Goal: Task Accomplishment & Management: Use online tool/utility

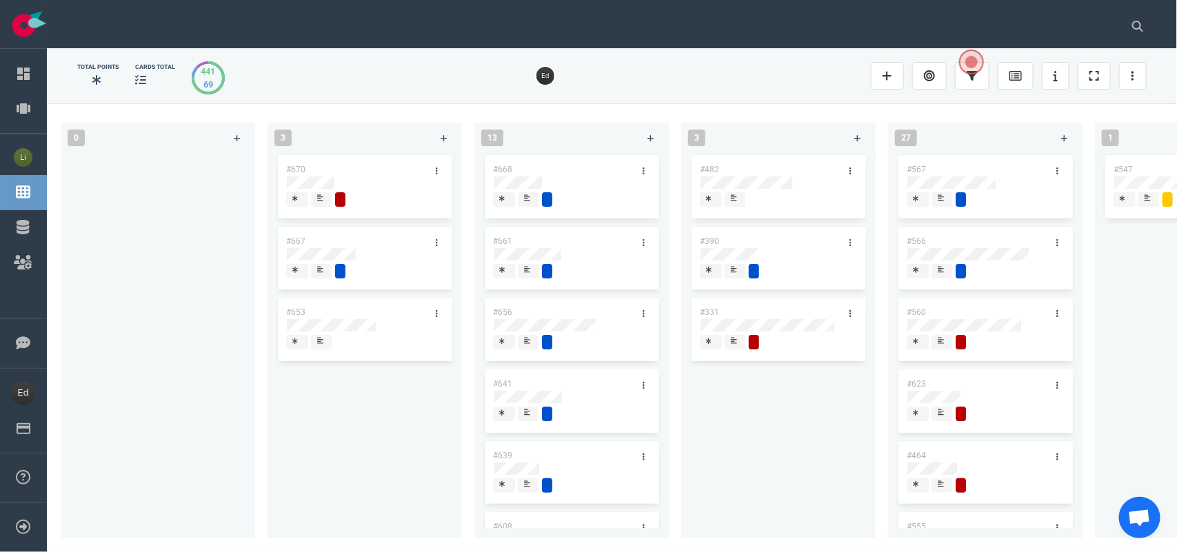
scroll to position [218, 0]
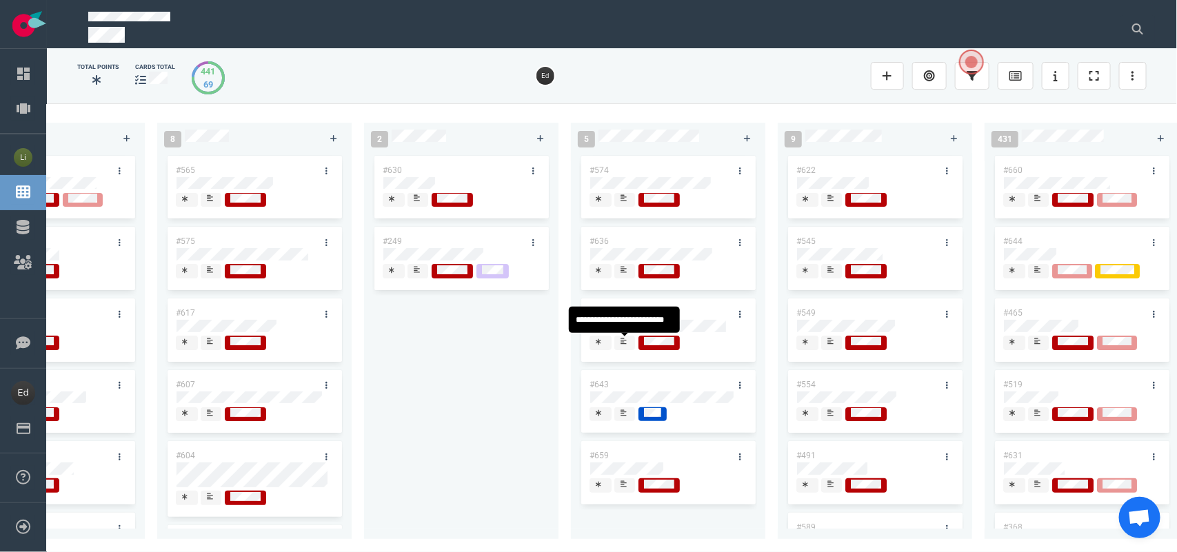
click at [627, 345] on div at bounding box center [624, 341] width 8 height 11
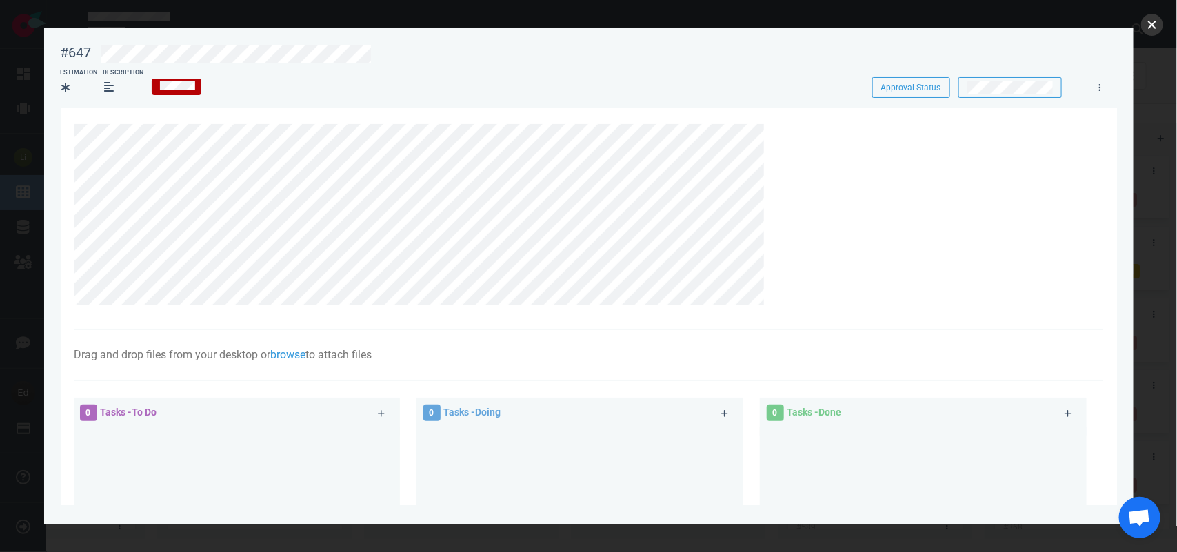
click at [1143, 23] on button "close" at bounding box center [1152, 25] width 22 height 22
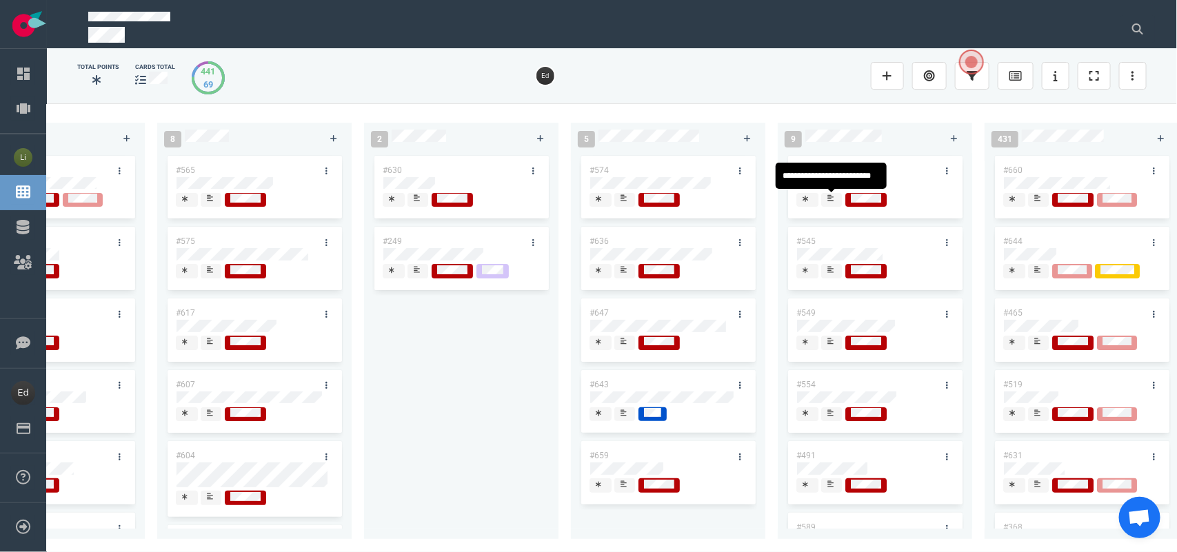
click at [832, 204] on div at bounding box center [831, 205] width 8 height 2
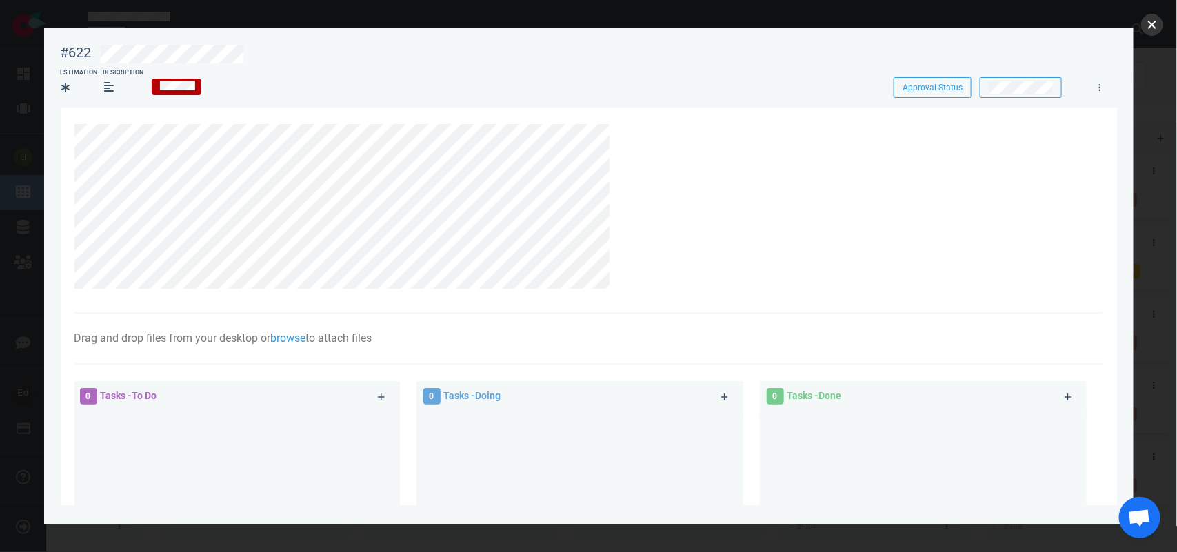
click at [1149, 26] on button "close" at bounding box center [1152, 25] width 22 height 22
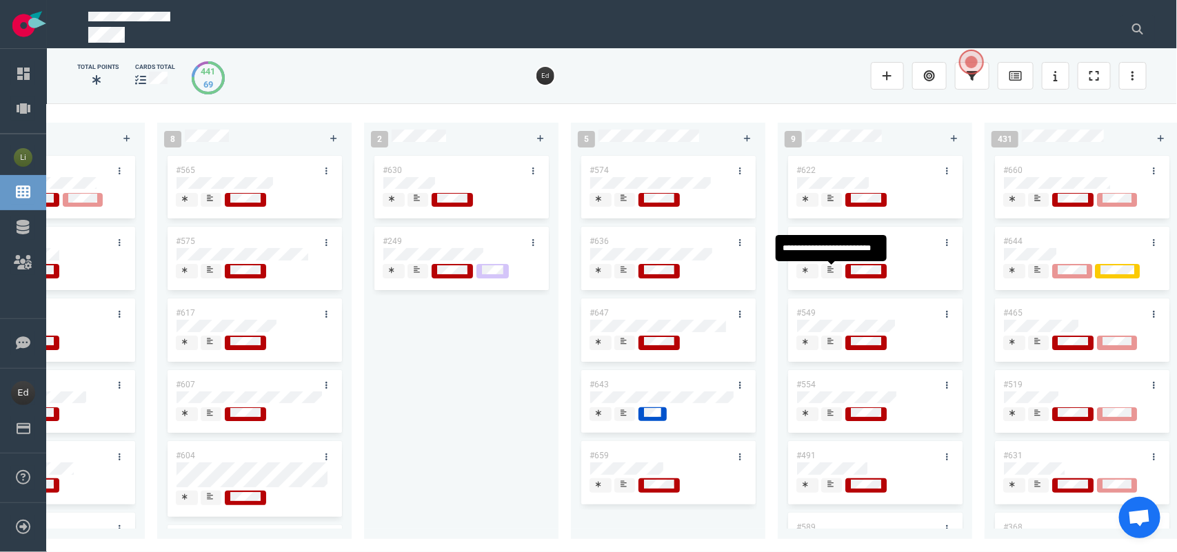
click at [836, 273] on span at bounding box center [831, 271] width 21 height 14
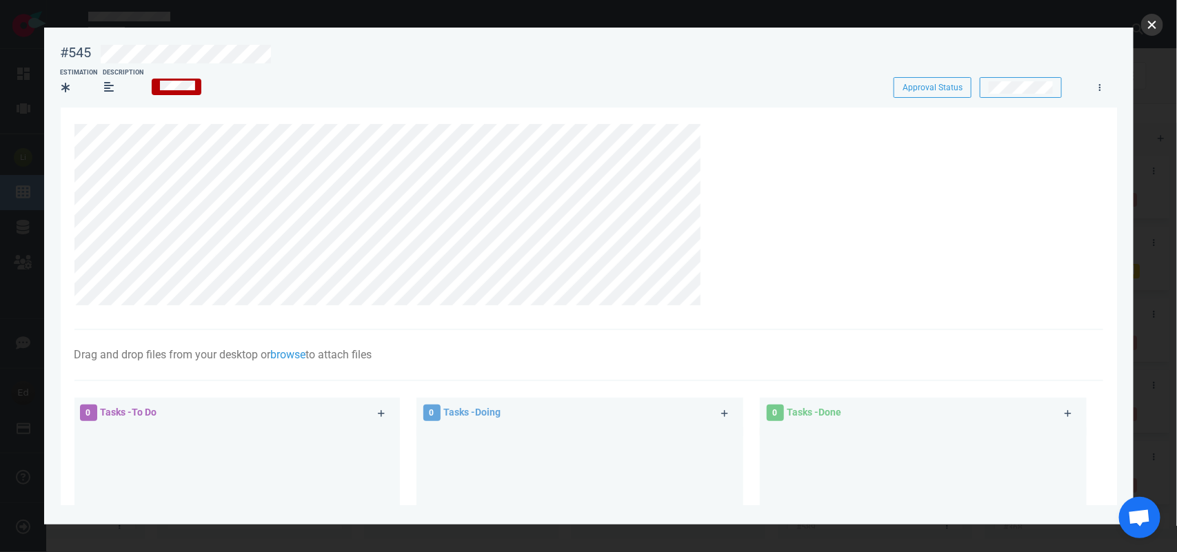
click at [1151, 21] on button "close" at bounding box center [1152, 25] width 22 height 22
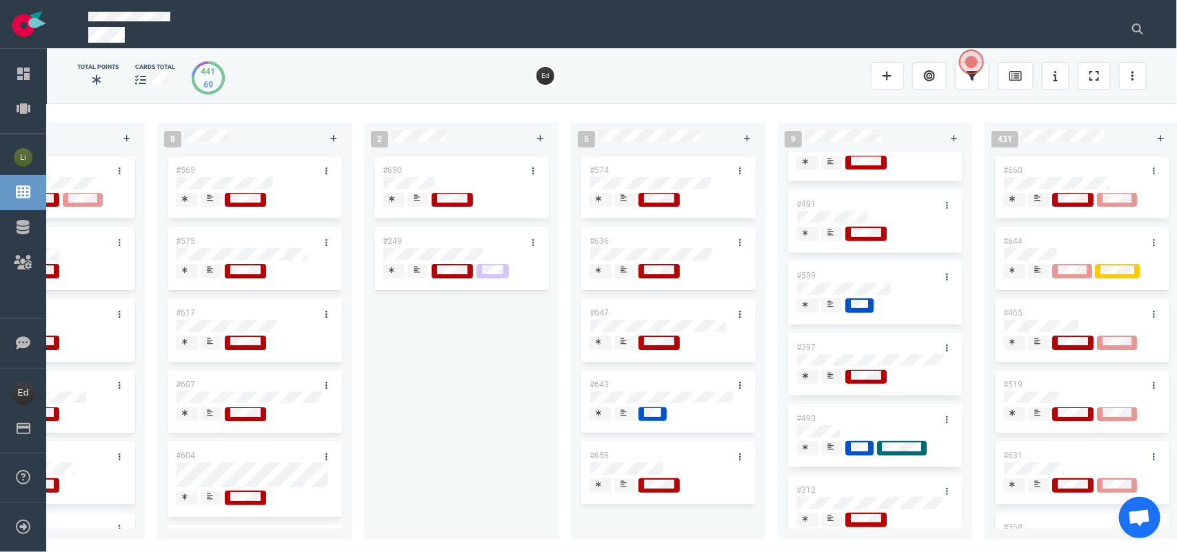
scroll to position [277, 0]
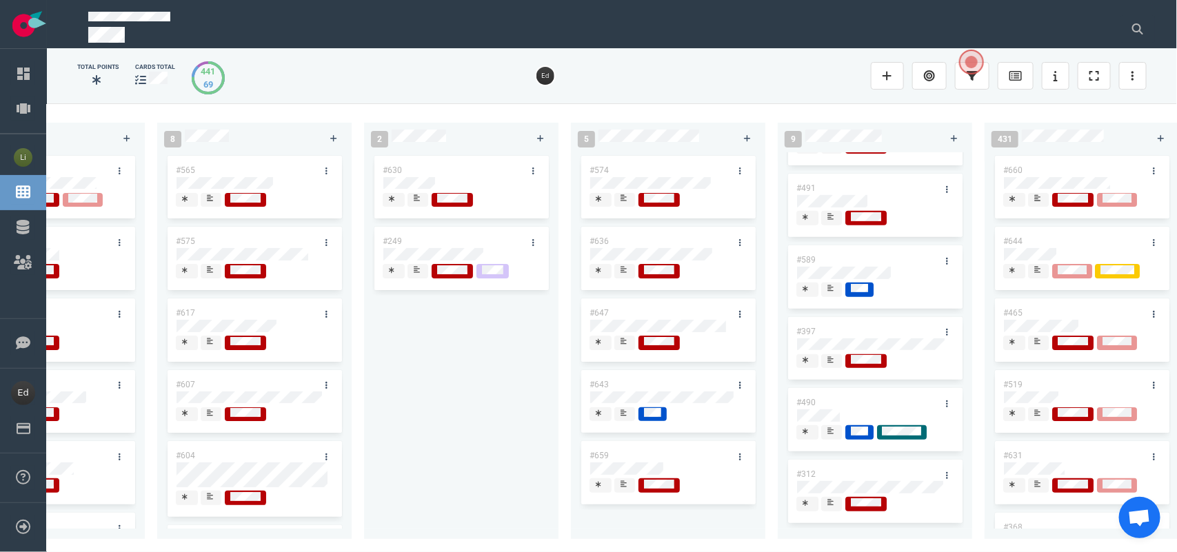
click at [832, 428] on icon at bounding box center [830, 431] width 6 height 6
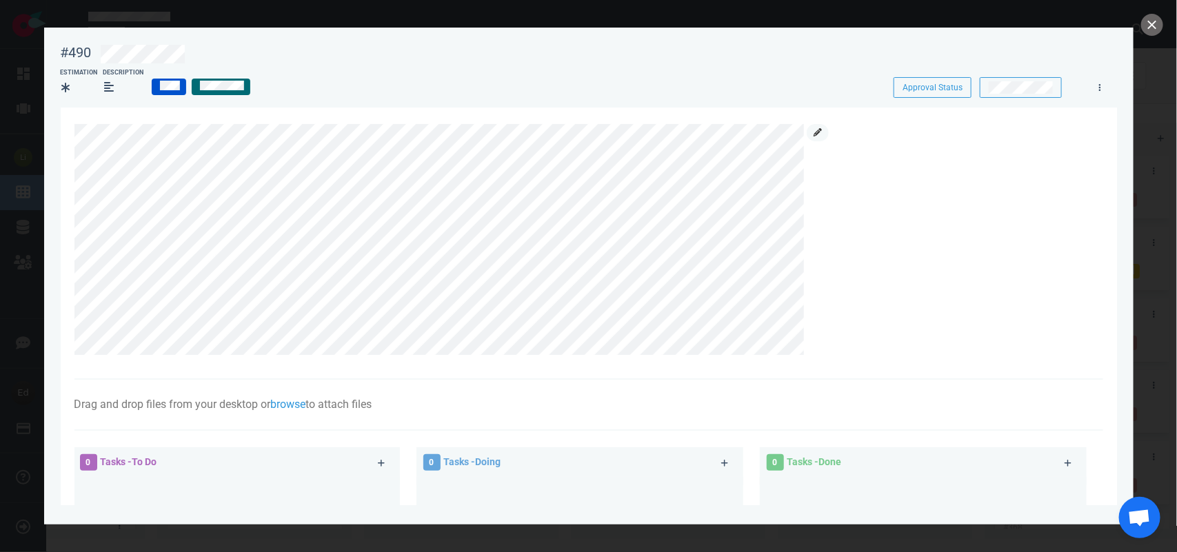
click at [822, 132] on link at bounding box center [817, 132] width 22 height 17
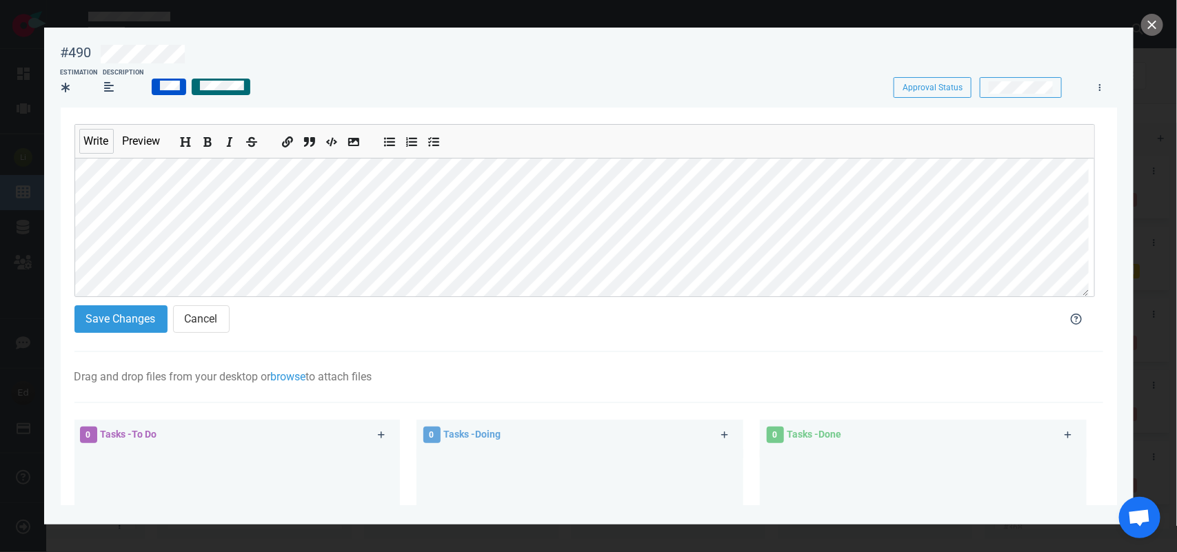
scroll to position [124, 0]
click at [22, 211] on div "#490 Approval Status Estimation Description Approval Status Write Preview Save …" at bounding box center [588, 276] width 1177 height 552
click at [211, 136] on button "Add bold text" at bounding box center [208, 139] width 18 height 15
click at [121, 322] on button "Save Changes" at bounding box center [120, 319] width 93 height 28
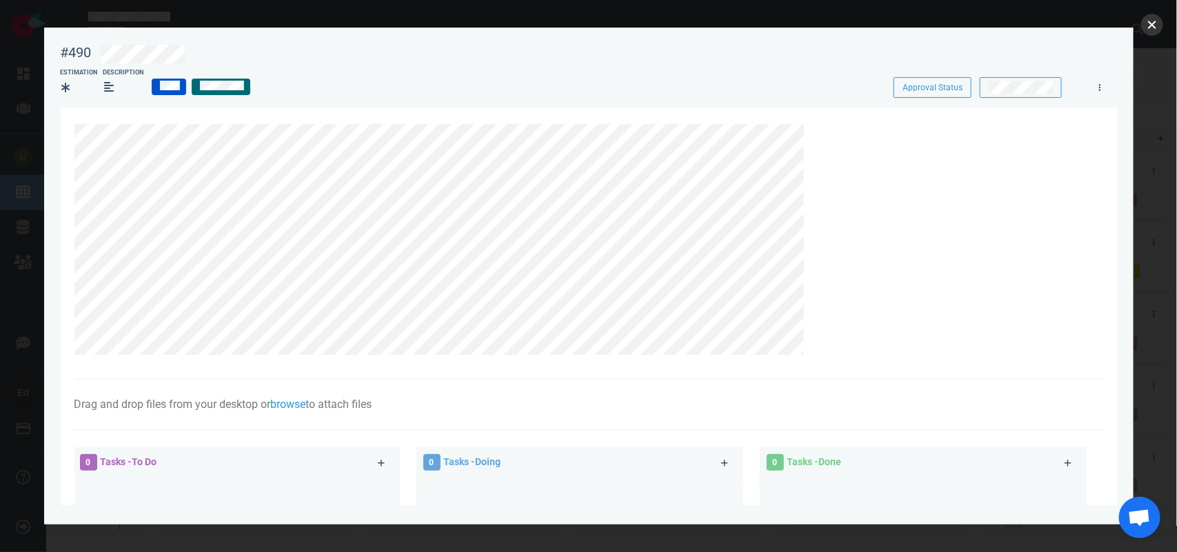
click at [1146, 25] on button "close" at bounding box center [1152, 25] width 22 height 22
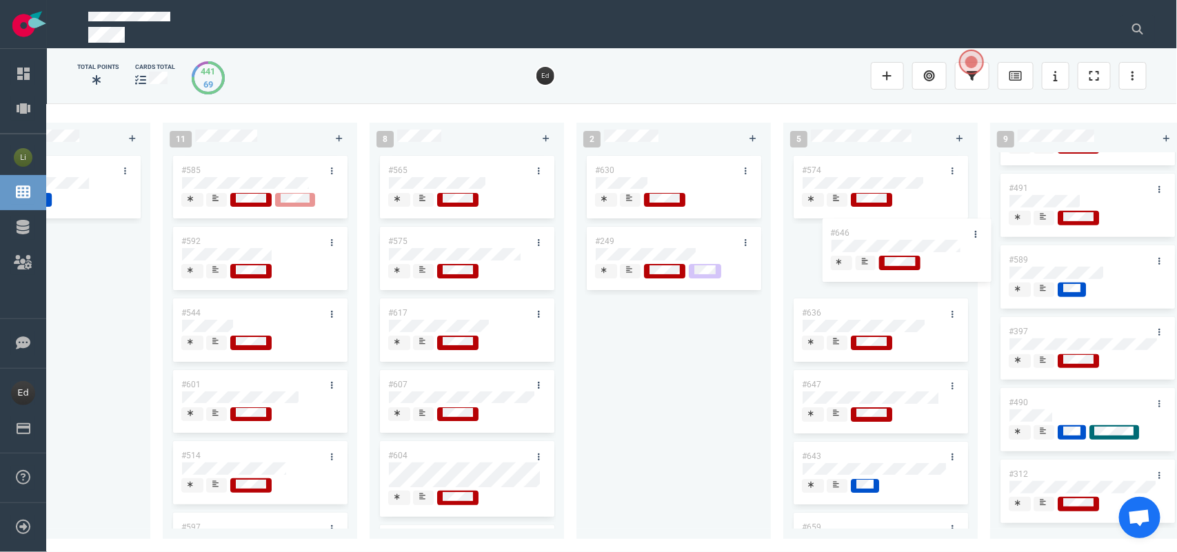
scroll to position [0, 1966]
drag, startPoint x: 434, startPoint y: 467, endPoint x: 866, endPoint y: 159, distance: 530.6
click at [866, 159] on div "0 3 #670 #667 #653 13 #668 #661 #656 #641 #639 #608 #611 #602 #603 3 #482 #390 …" at bounding box center [612, 327] width 1130 height 448
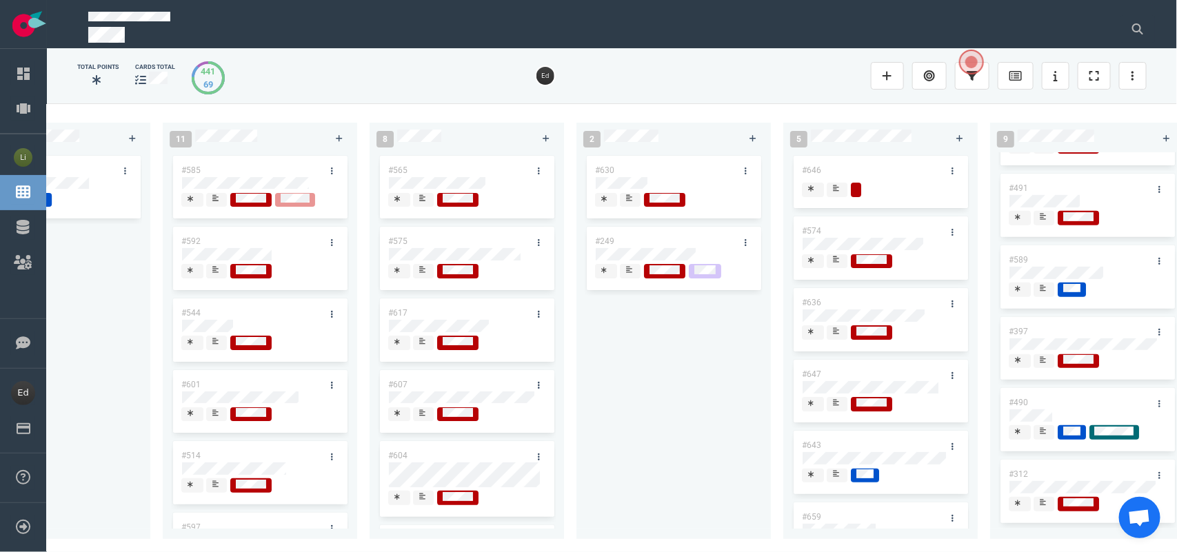
scroll to position [146, 0]
